Goal: Transaction & Acquisition: Purchase product/service

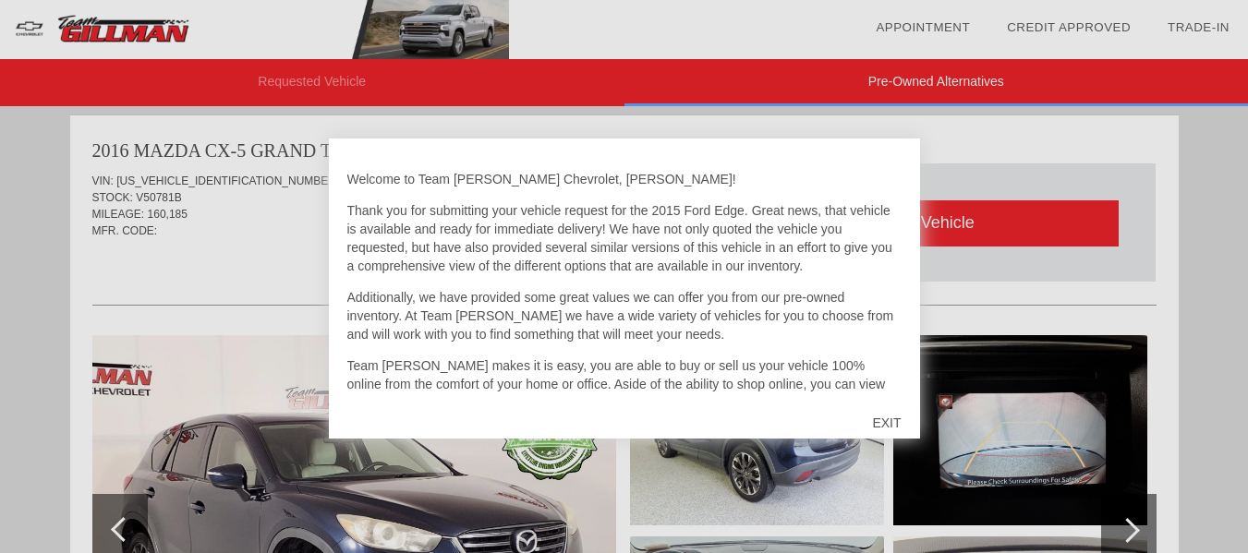
scroll to position [759, 0]
click at [894, 418] on div "EXIT" at bounding box center [886, 422] width 66 height 55
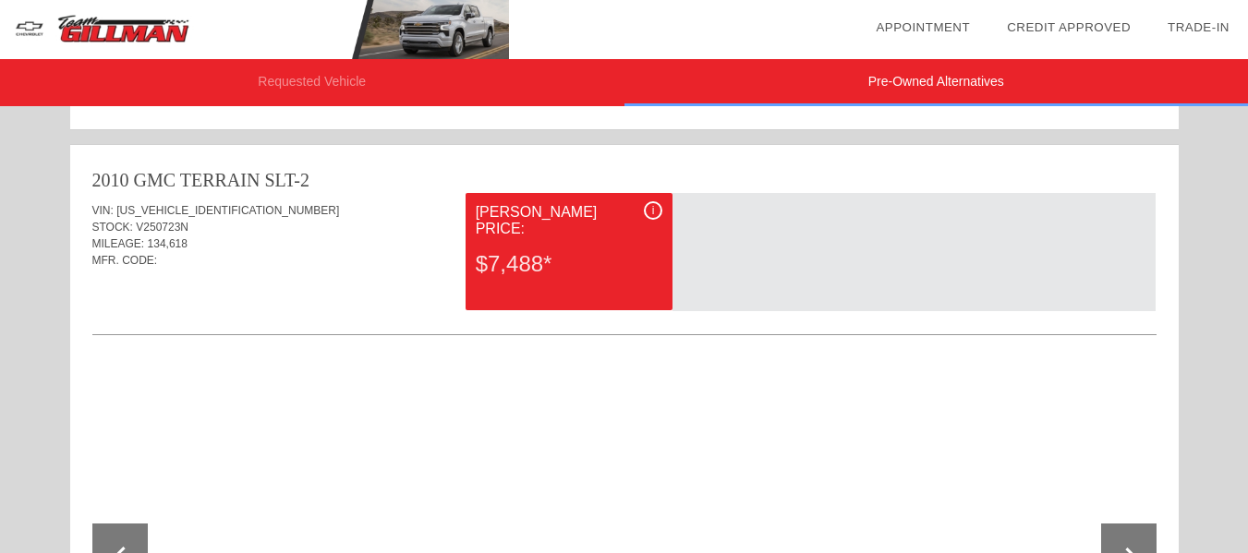
scroll to position [1642, 0]
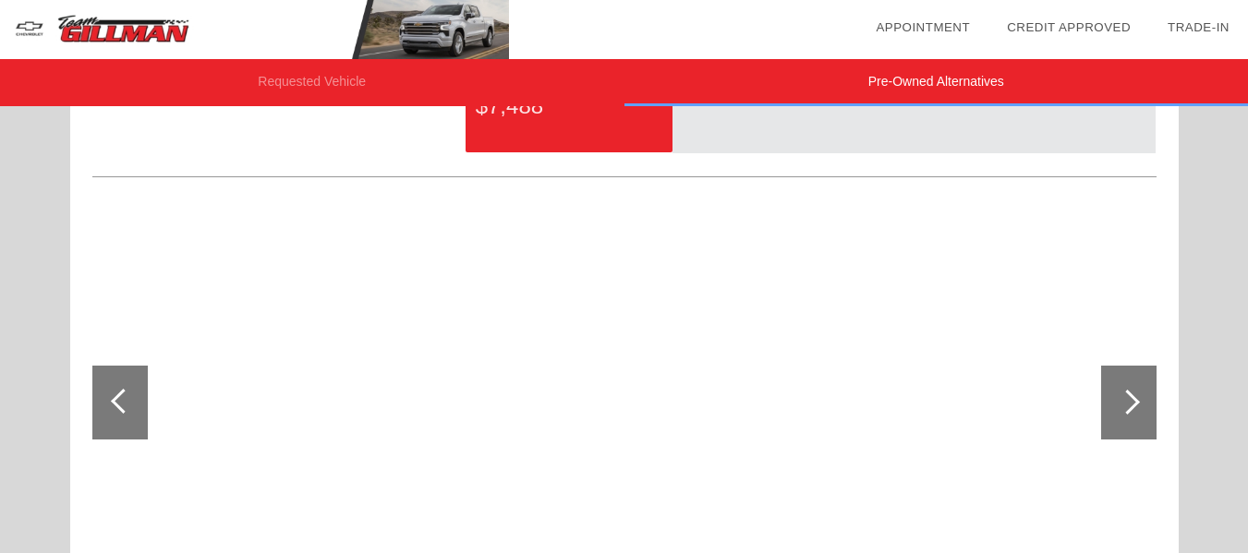
click at [1129, 394] on div at bounding box center [1127, 402] width 25 height 25
click at [1130, 402] on div at bounding box center [1127, 402] width 25 height 25
click at [1135, 402] on div at bounding box center [1127, 402] width 25 height 25
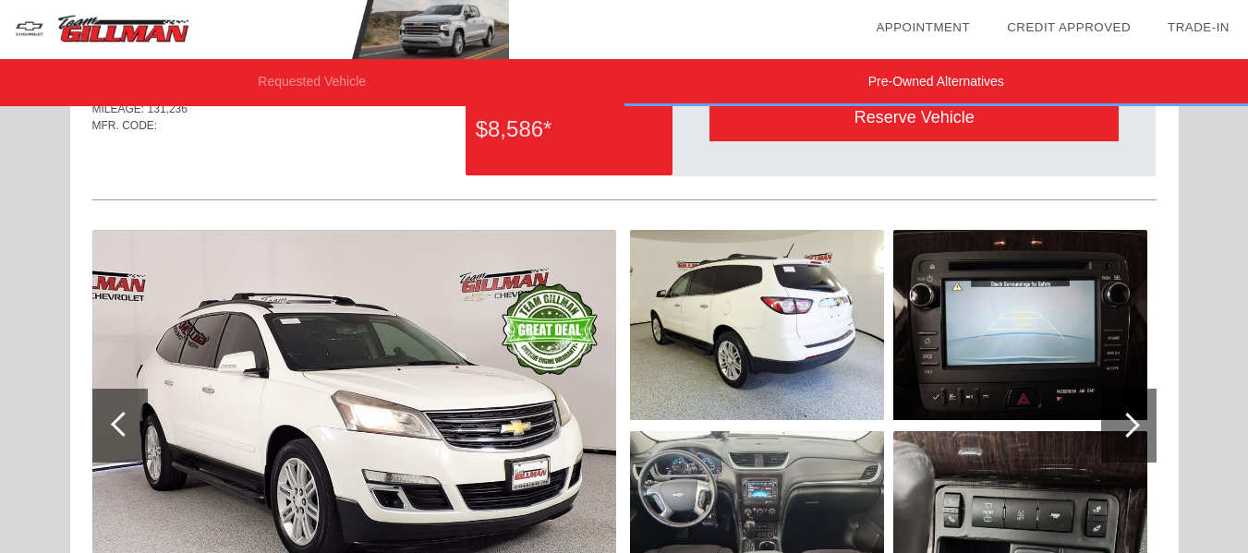
scroll to position [116, 0]
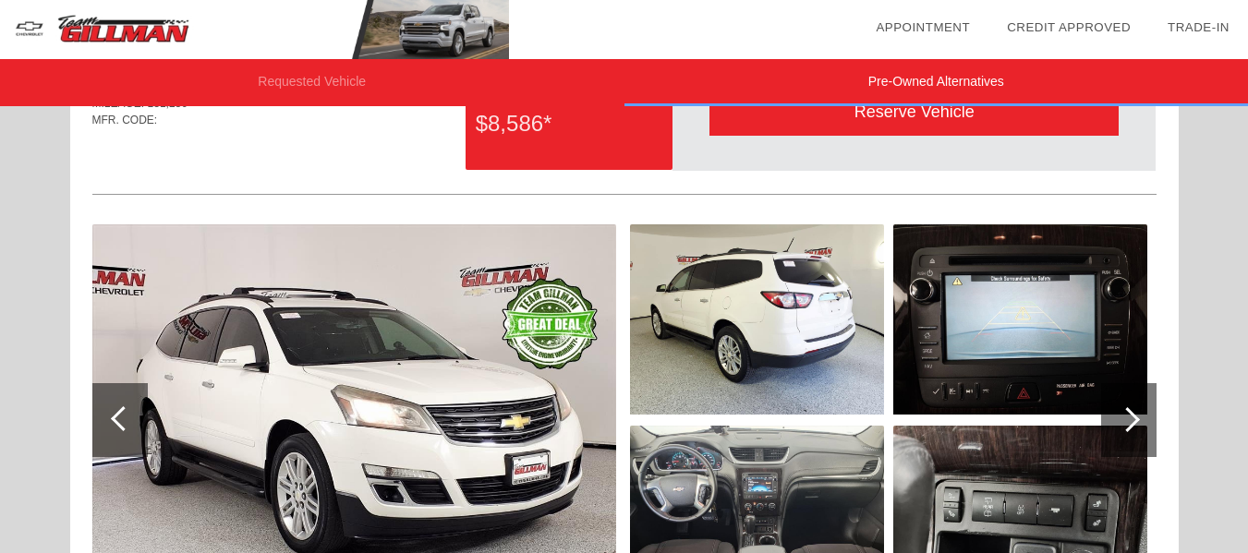
click at [1140, 423] on div at bounding box center [1128, 420] width 55 height 74
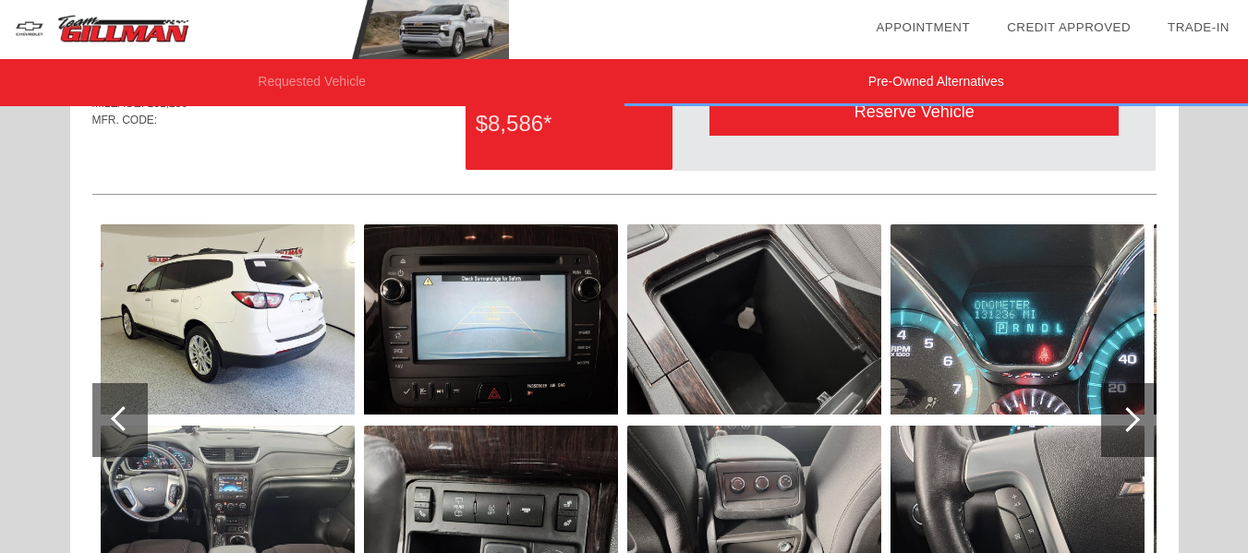
click at [1140, 423] on div at bounding box center [1128, 420] width 55 height 74
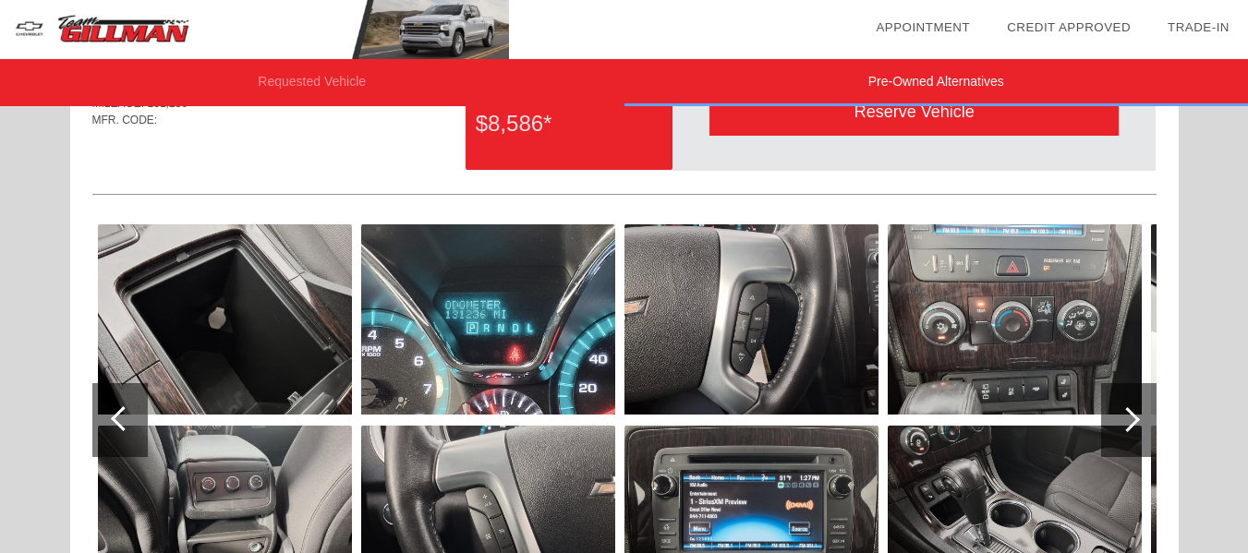
click at [1140, 423] on div at bounding box center [1128, 420] width 55 height 74
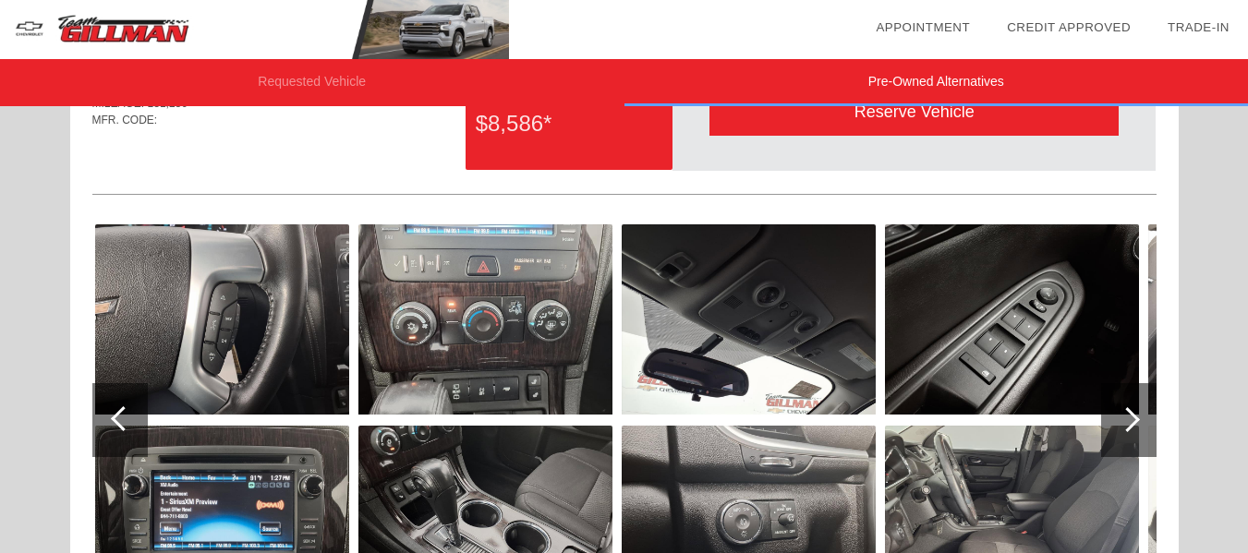
click at [1140, 423] on div at bounding box center [1128, 420] width 55 height 74
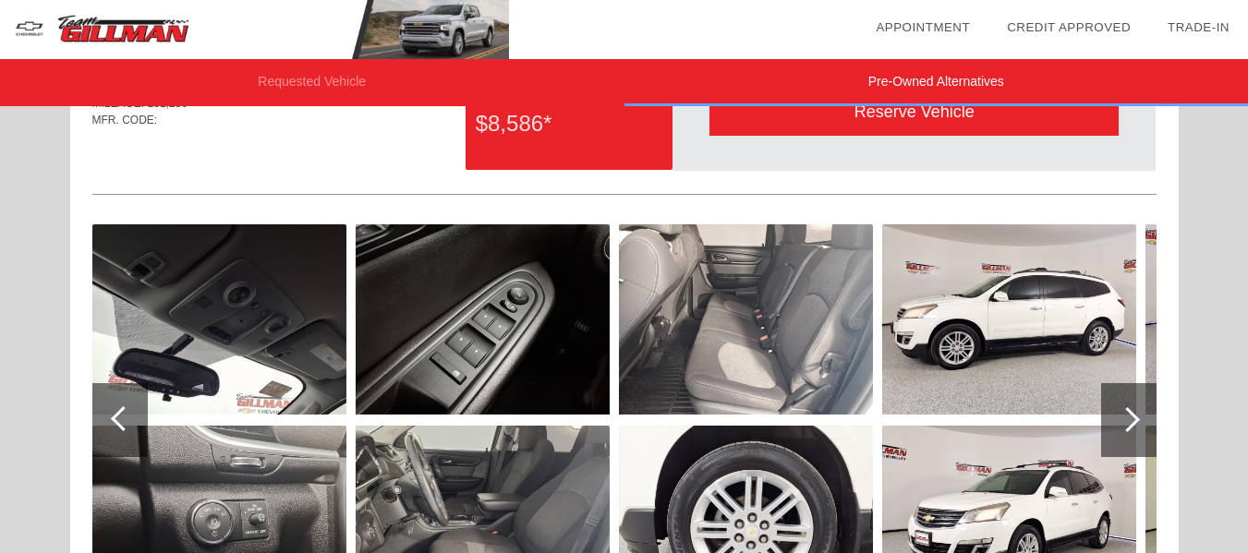
click at [1140, 423] on div at bounding box center [1128, 420] width 55 height 74
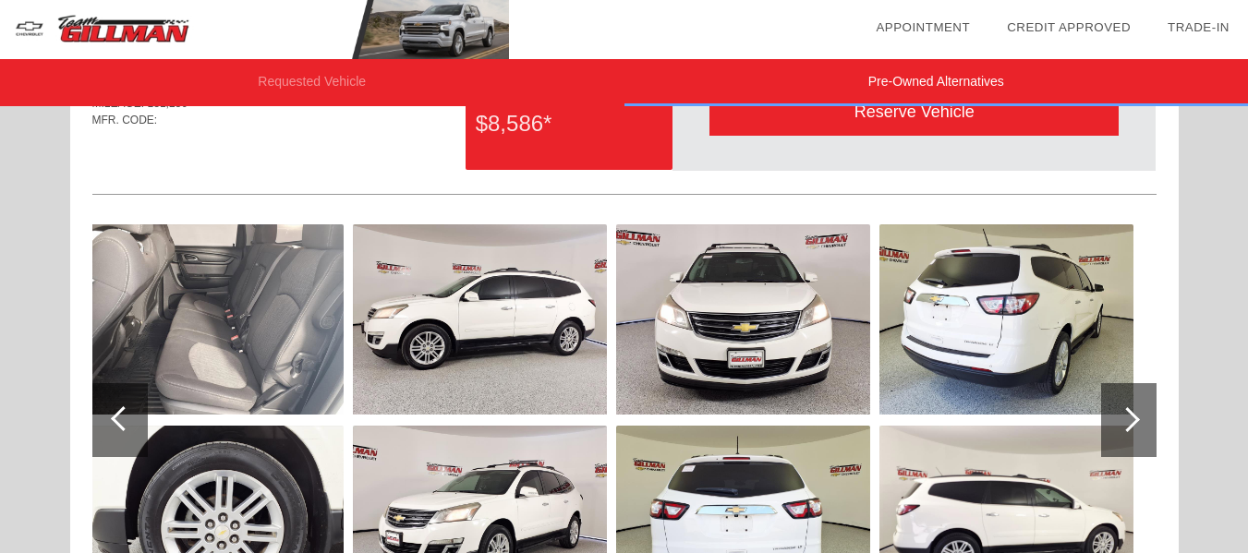
click at [1140, 423] on div at bounding box center [1128, 420] width 55 height 74
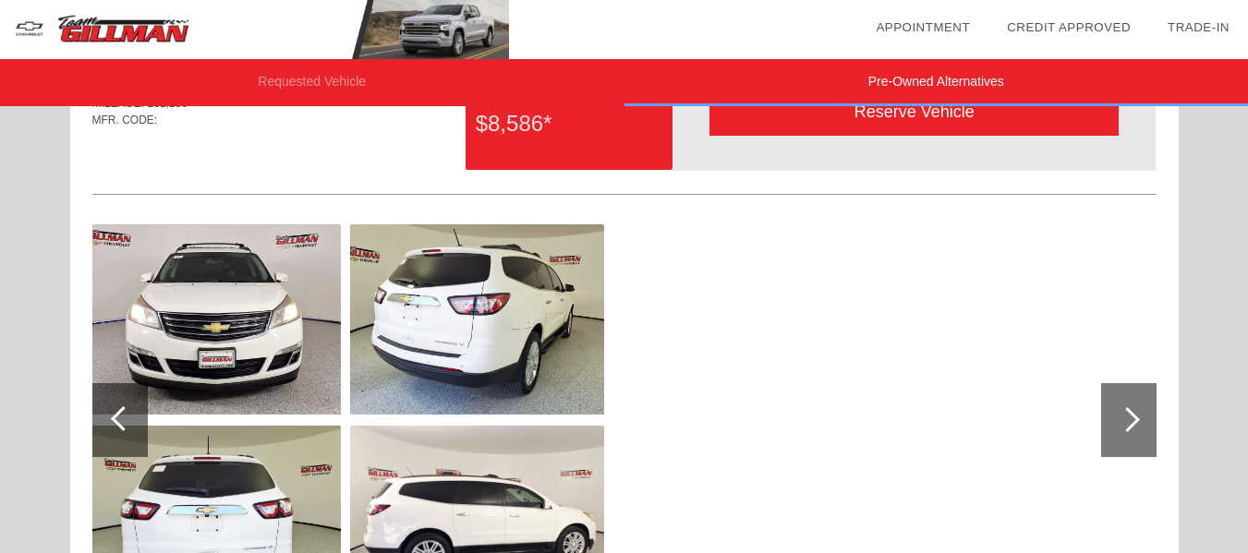
click at [1140, 423] on div at bounding box center [1128, 420] width 55 height 74
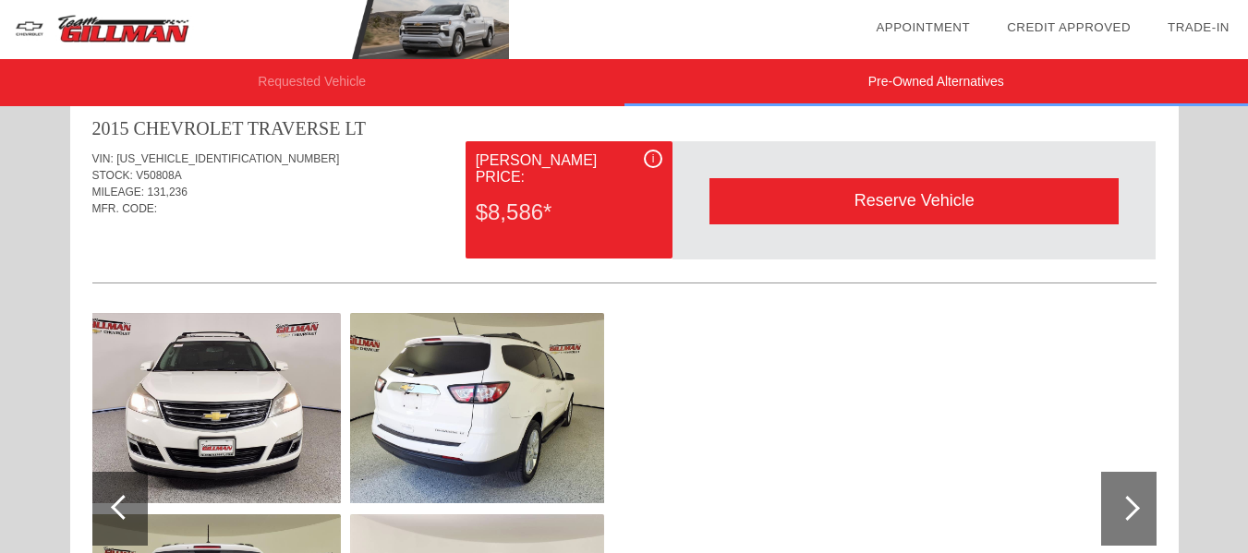
scroll to position [0, 0]
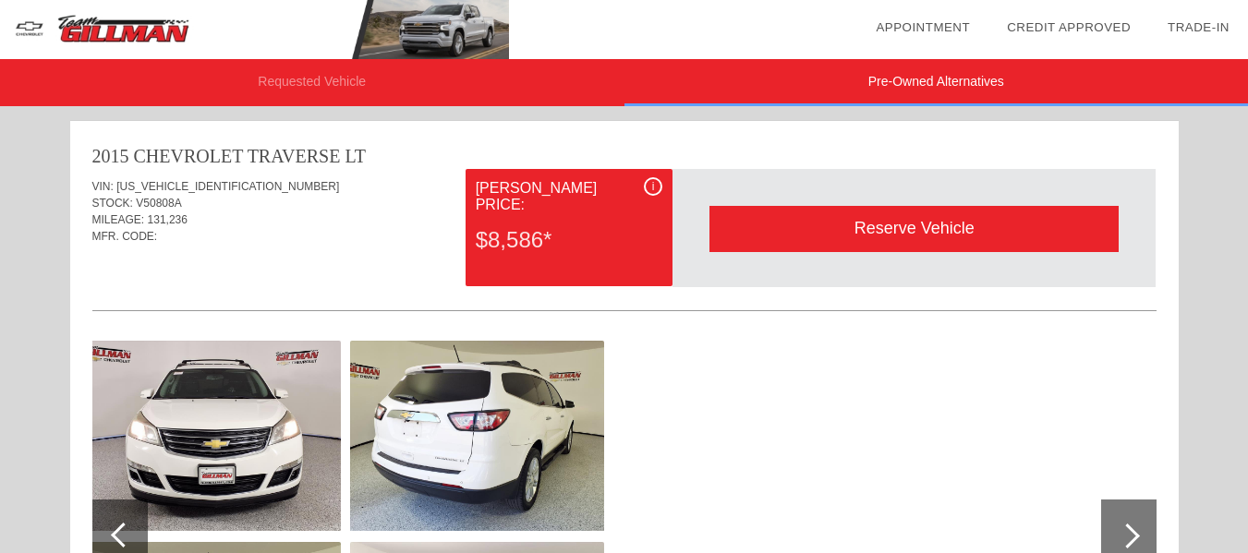
click at [1130, 523] on div at bounding box center [1128, 537] width 55 height 74
click at [957, 229] on div "Reserve Vehicle" at bounding box center [913, 228] width 409 height 45
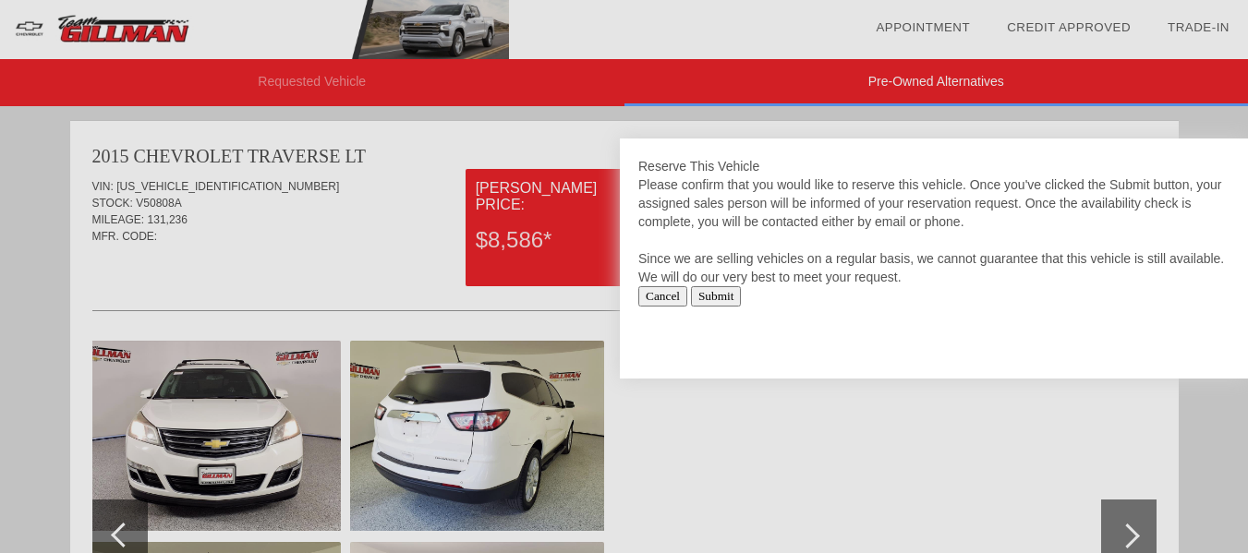
click at [656, 295] on input "Cancel" at bounding box center [662, 296] width 49 height 20
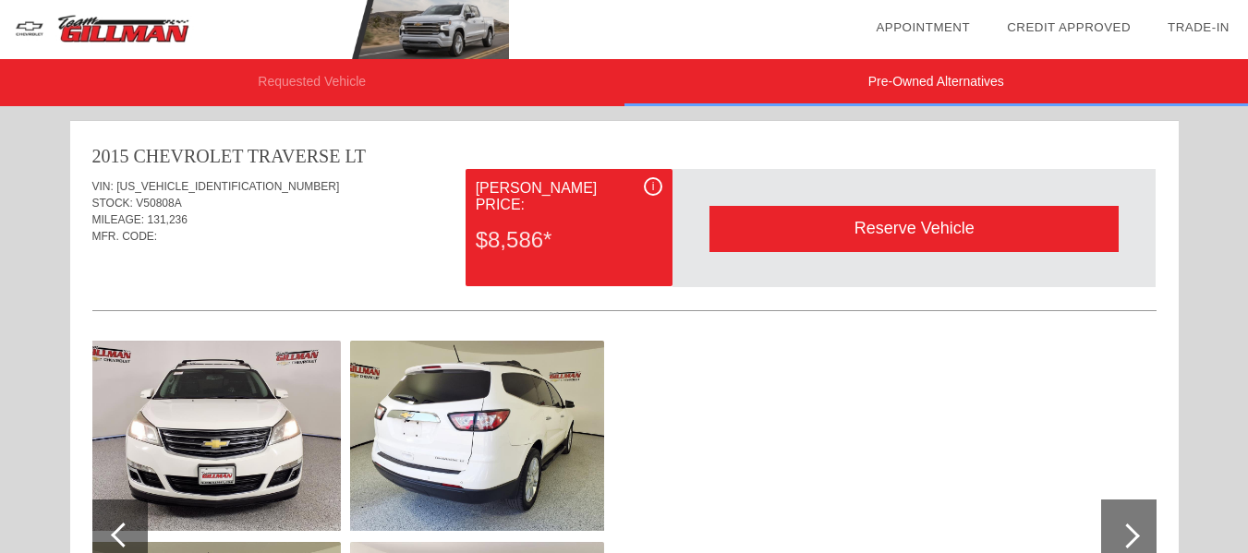
click at [1069, 23] on link "Credit Approved" at bounding box center [1069, 27] width 124 height 14
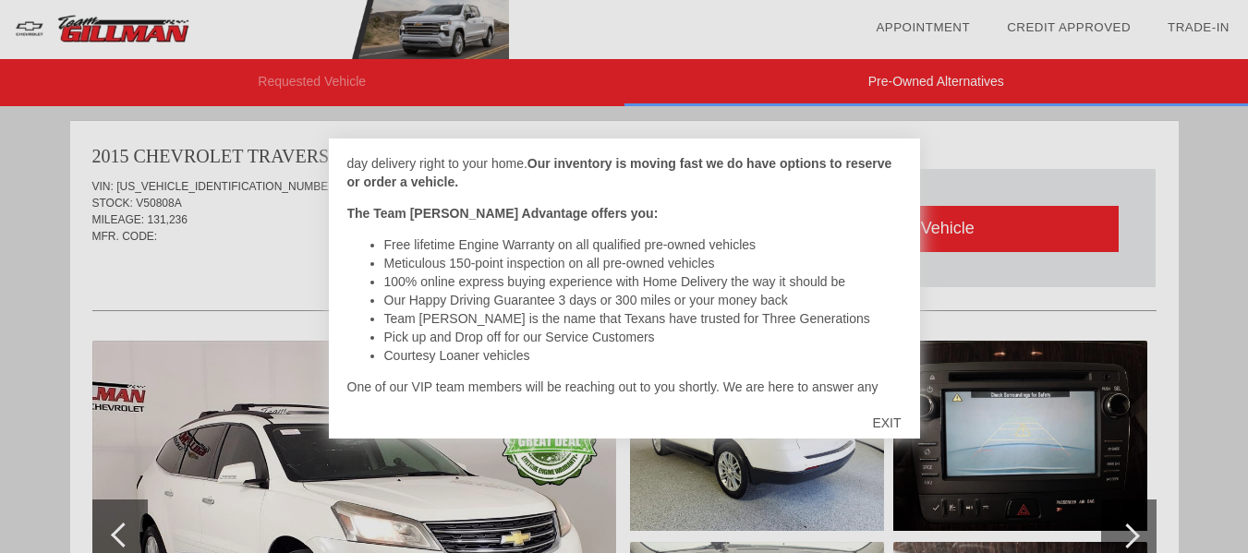
scroll to position [375, 0]
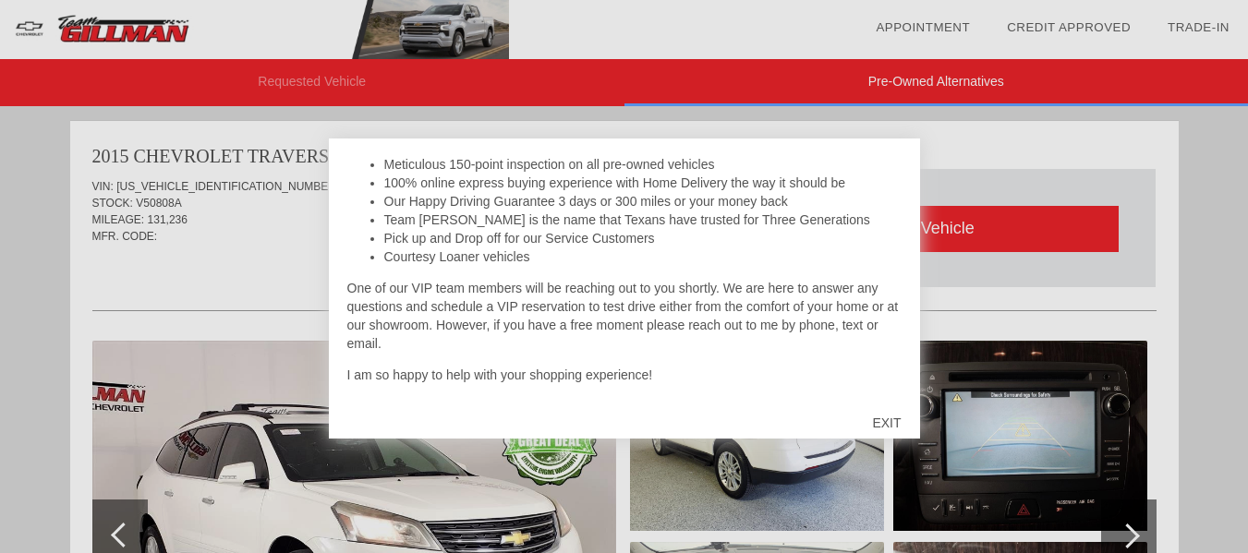
click at [894, 429] on div "EXIT" at bounding box center [886, 422] width 66 height 55
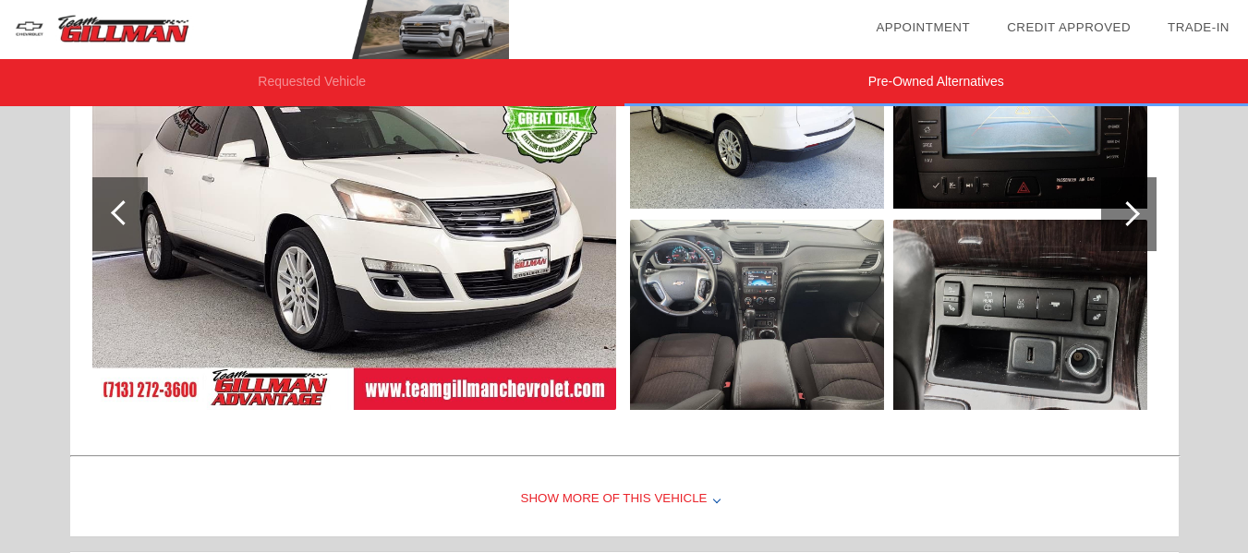
scroll to position [323, 0]
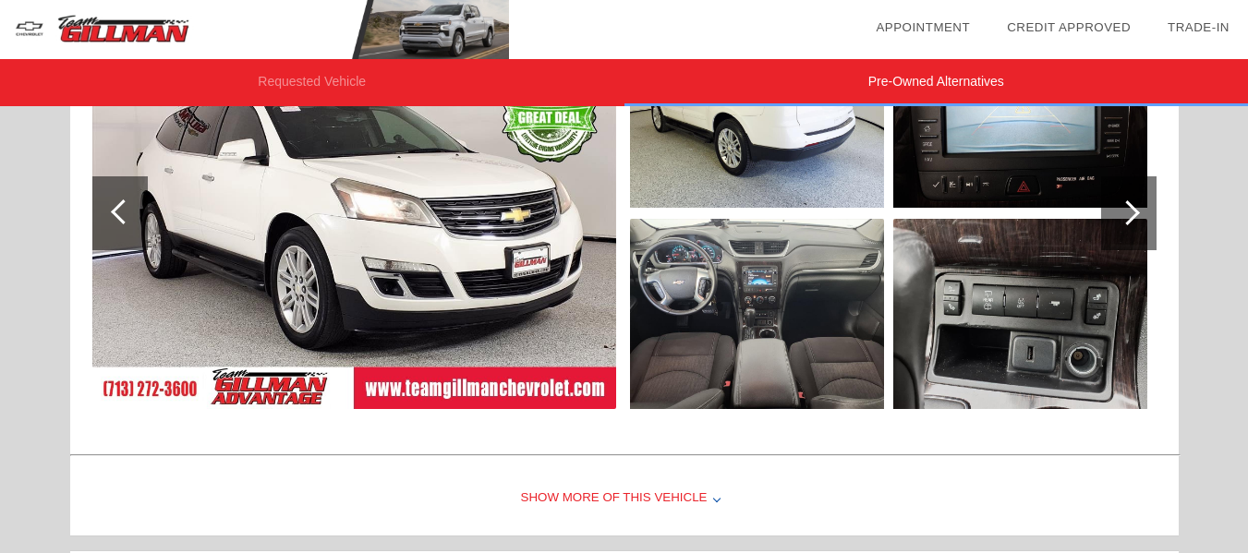
click at [620, 498] on div "Show More of this Vehicle" at bounding box center [624, 499] width 1108 height 74
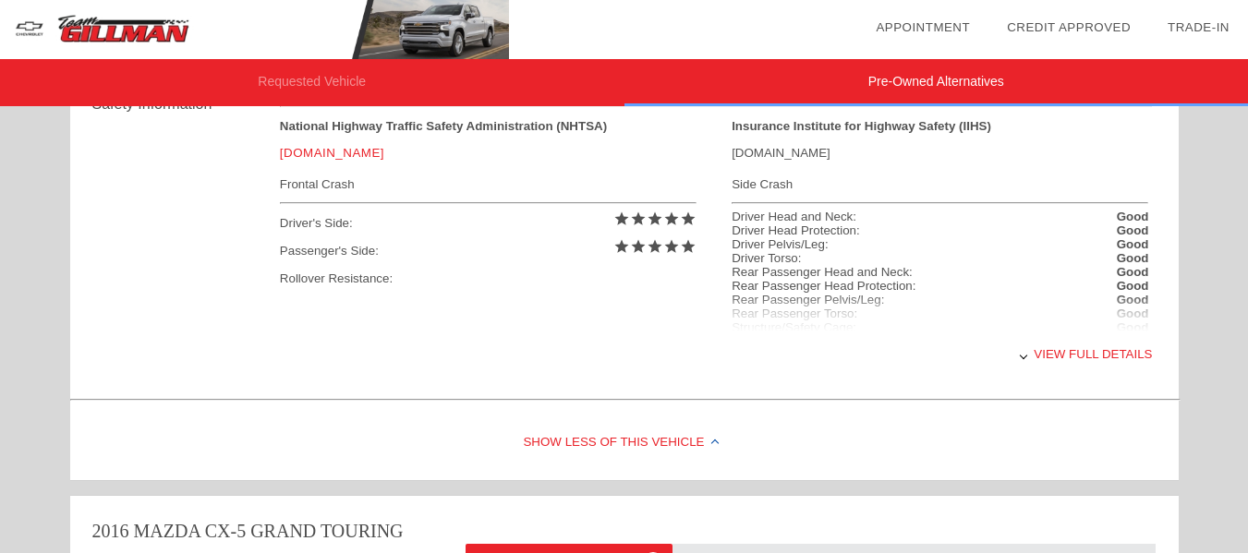
scroll to position [794, 0]
click at [1095, 354] on div "View full details" at bounding box center [716, 353] width 873 height 45
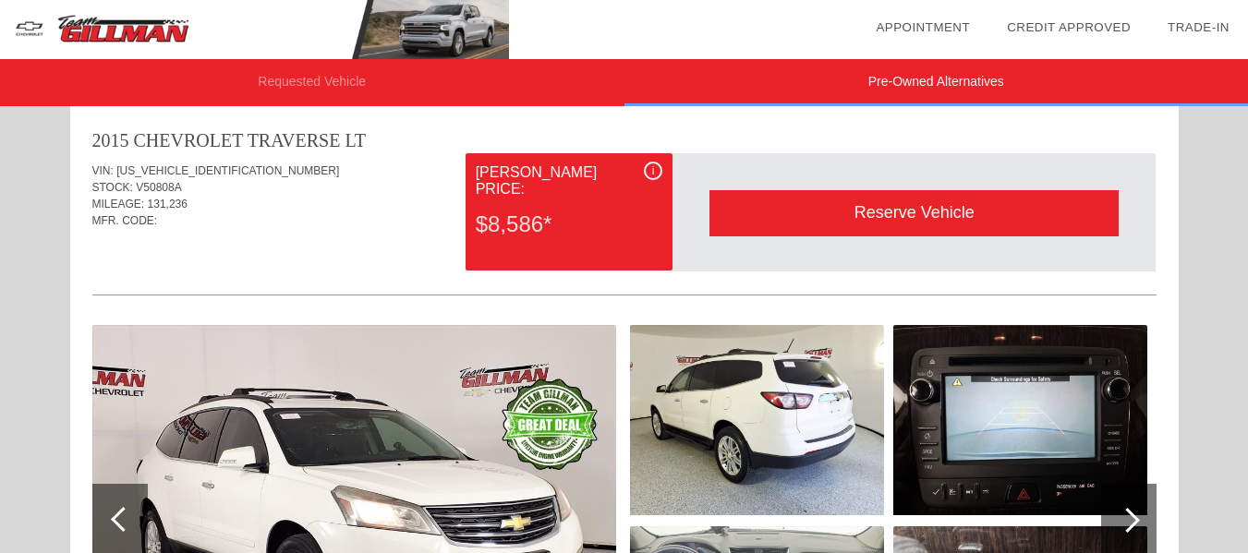
scroll to position [0, 0]
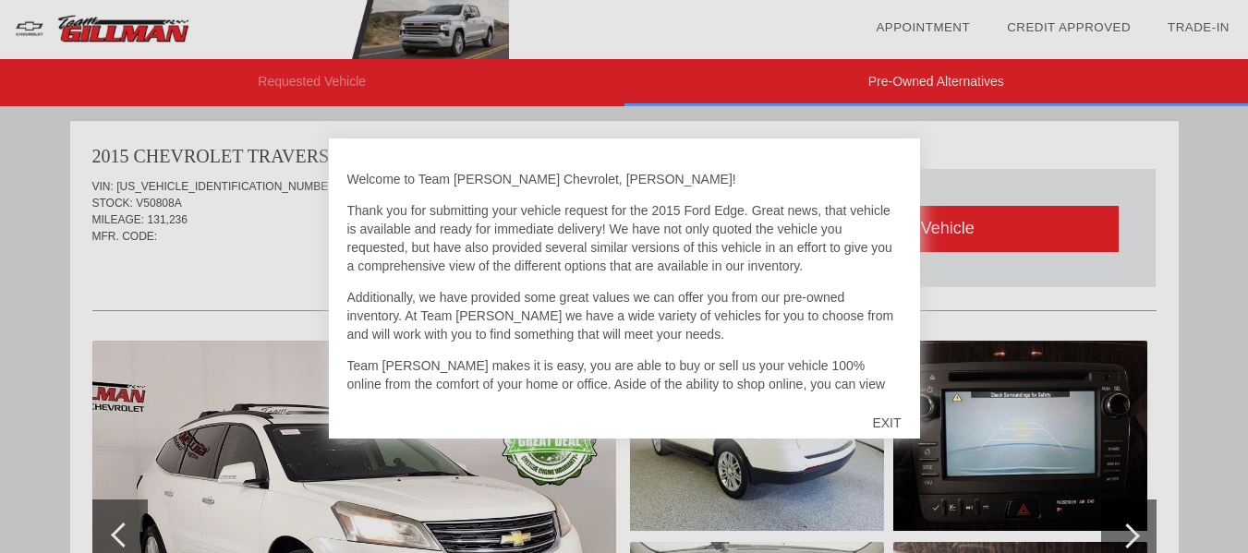
click at [887, 417] on div "EXIT" at bounding box center [886, 422] width 66 height 55
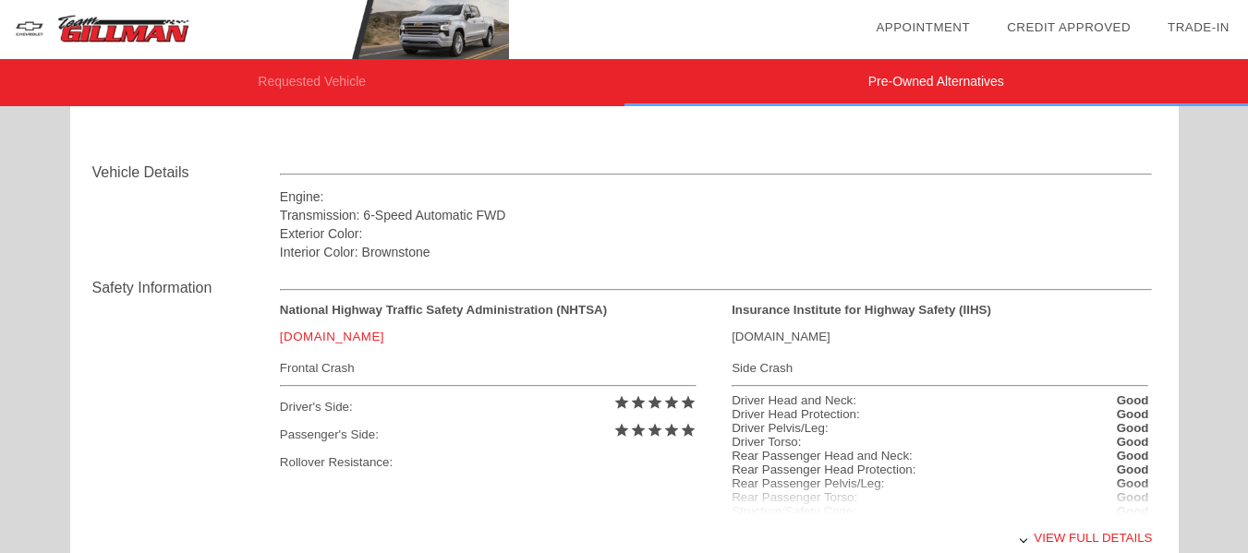
scroll to position [2512, 0]
